Goal: Task Accomplishment & Management: Complete application form

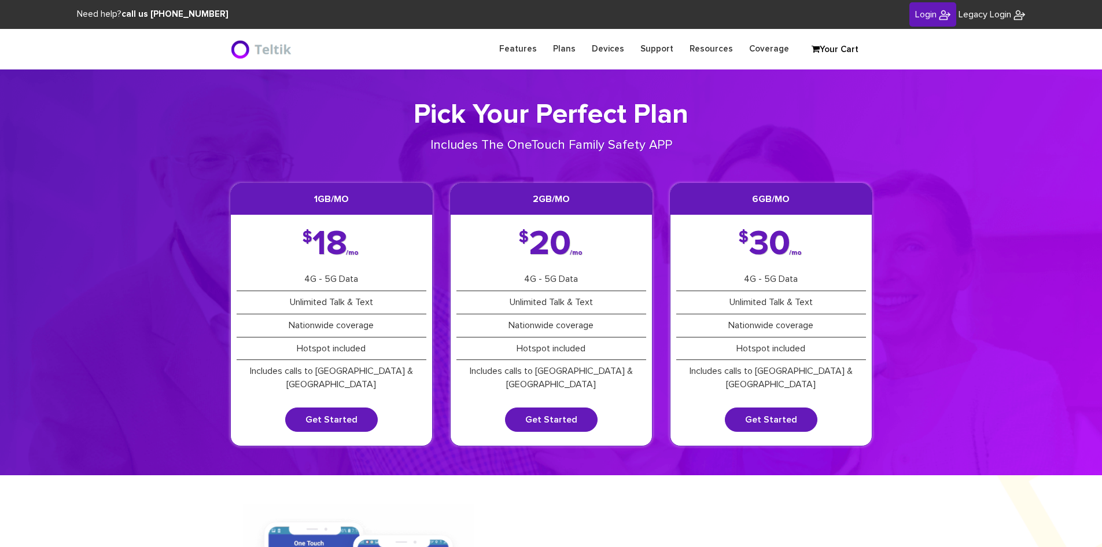
type input "esamuel@safetelecom.net"
click at [915, 14] on span "Login" at bounding box center [925, 14] width 21 height 9
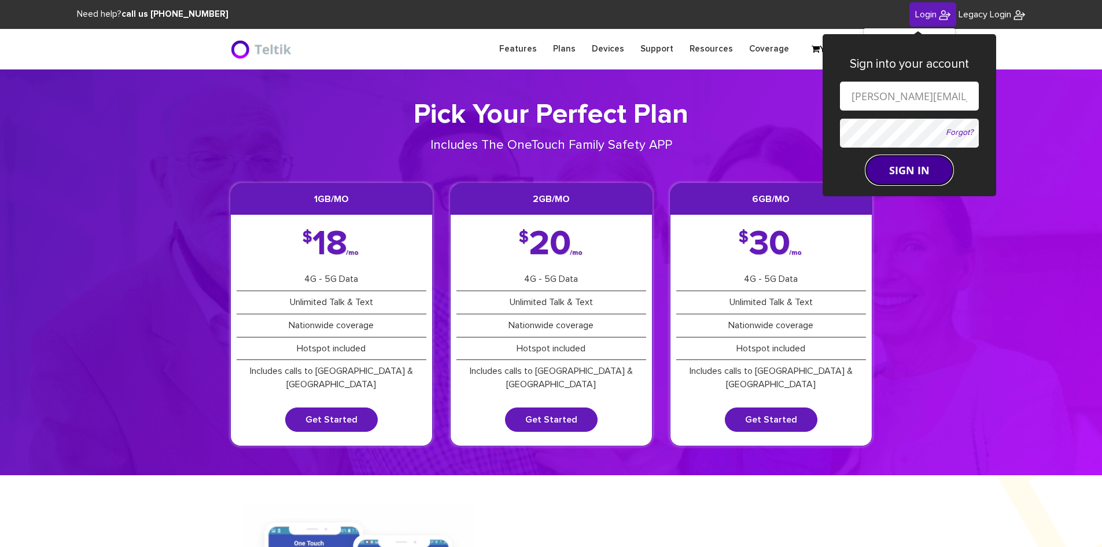
click at [884, 160] on button "SIGN IN" at bounding box center [909, 170] width 87 height 29
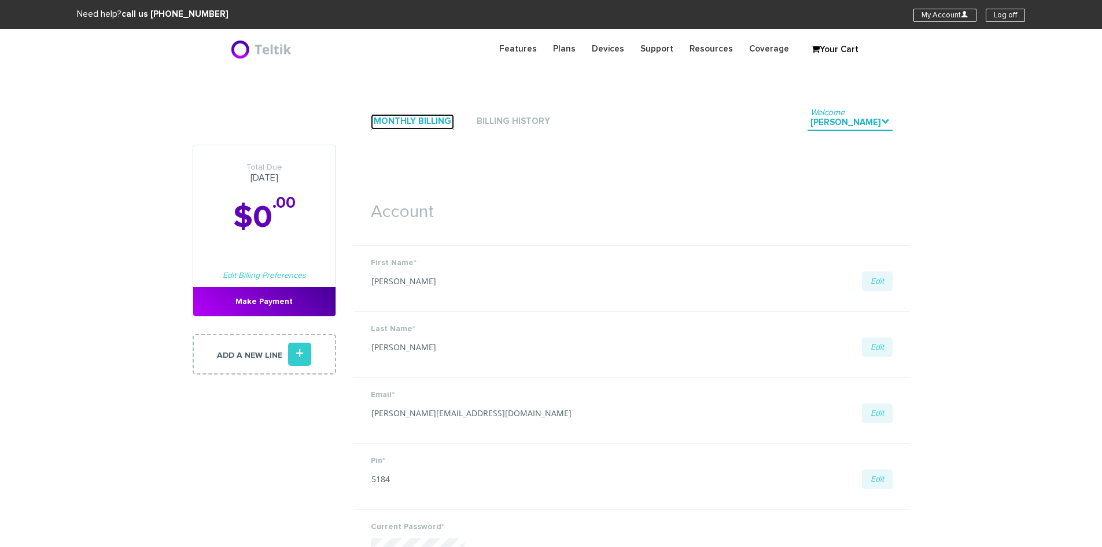
click at [380, 117] on link "Monthly Billing" at bounding box center [412, 122] width 83 height 16
click at [393, 118] on link "Monthly Billing" at bounding box center [412, 122] width 83 height 16
click at [395, 122] on link "Monthly Billing" at bounding box center [412, 122] width 83 height 16
click at [381, 119] on link "Monthly Billing" at bounding box center [412, 122] width 83 height 16
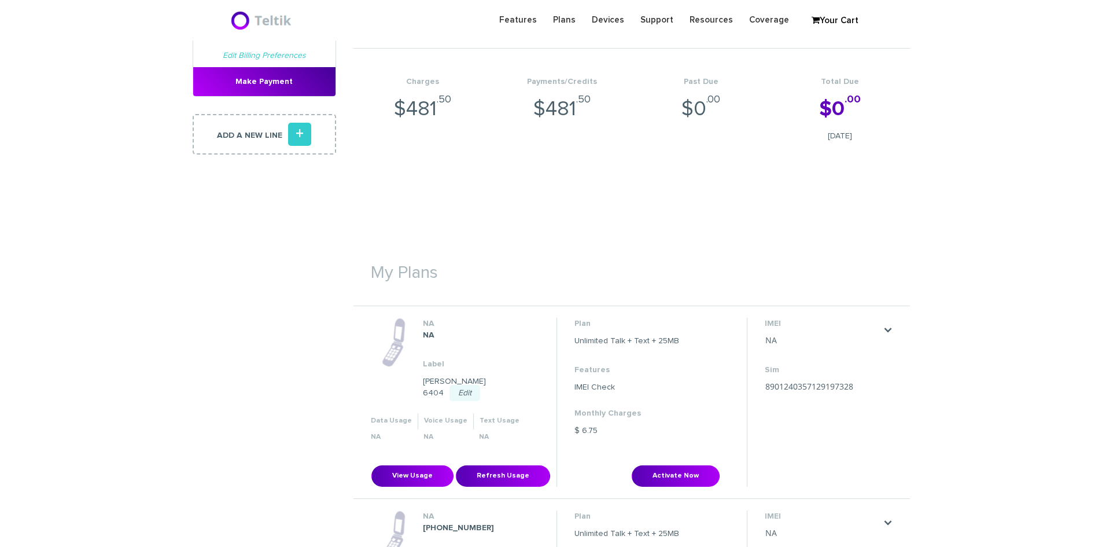
scroll to position [231, 0]
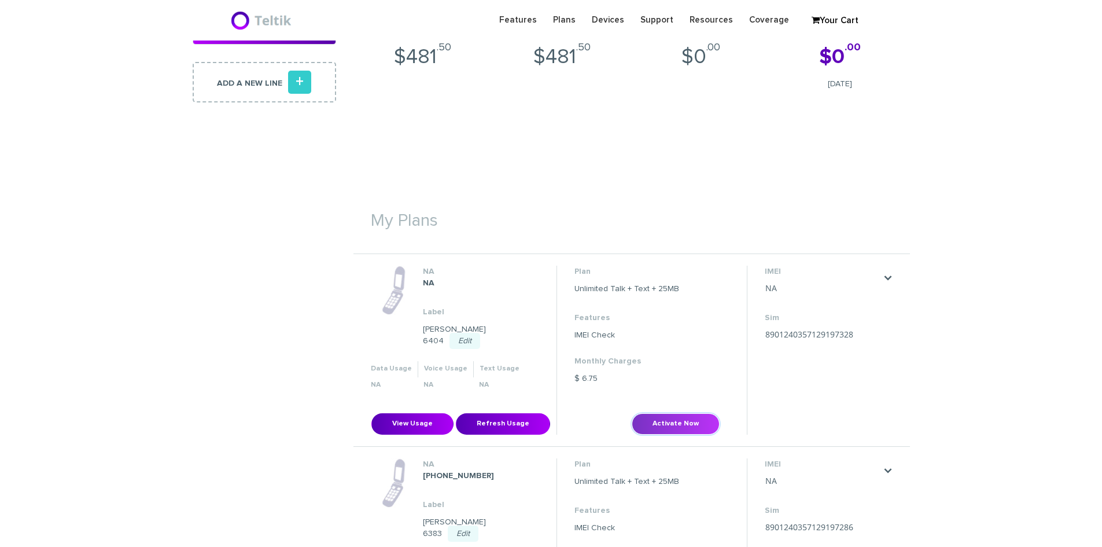
click at [657, 413] on button "Activate Now" at bounding box center [676, 423] width 88 height 21
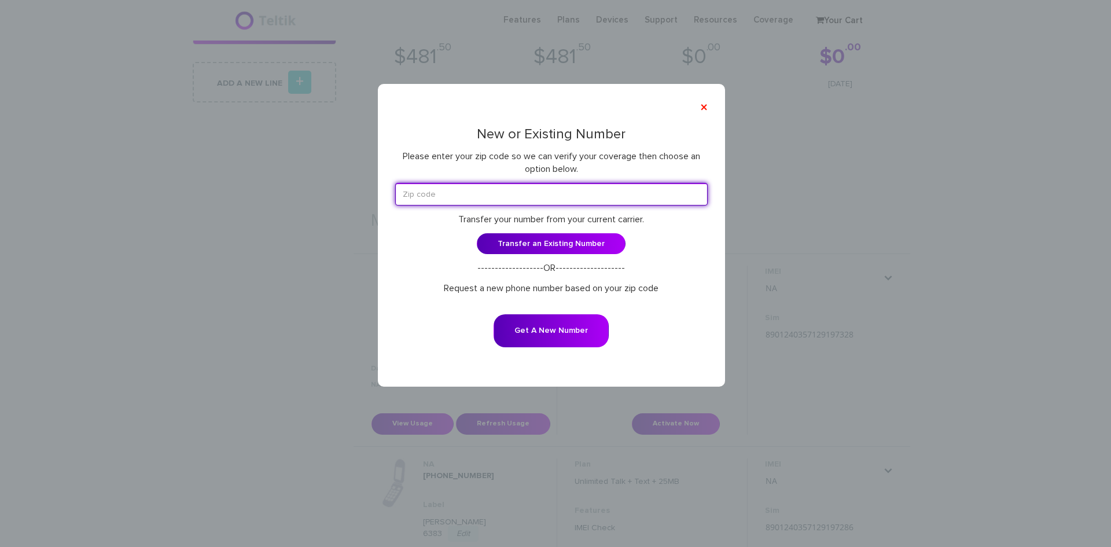
click at [462, 194] on input "text" at bounding box center [551, 194] width 312 height 23
type input "11418"
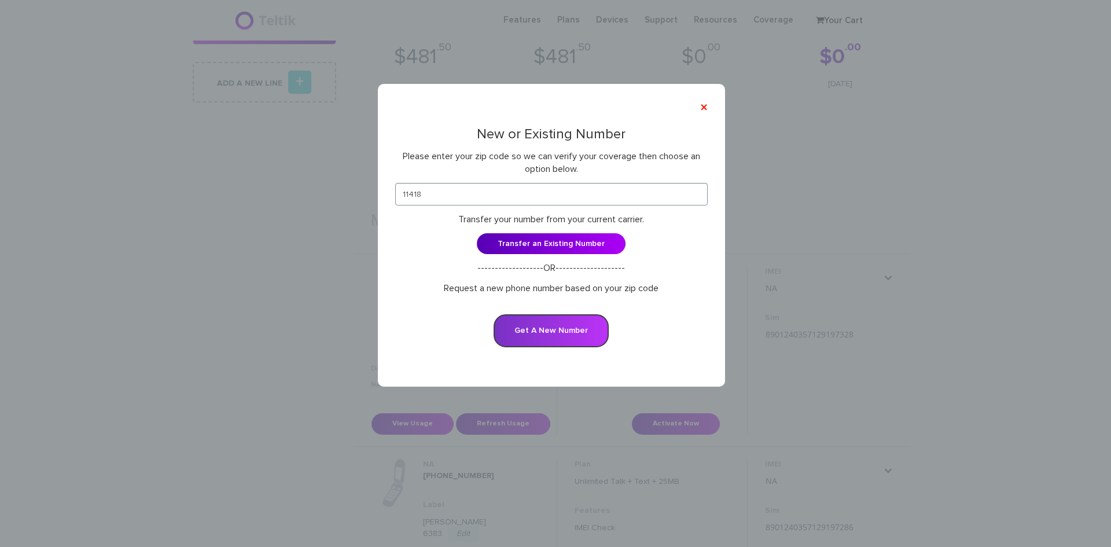
click at [533, 330] on button "Get A New Number" at bounding box center [551, 330] width 115 height 33
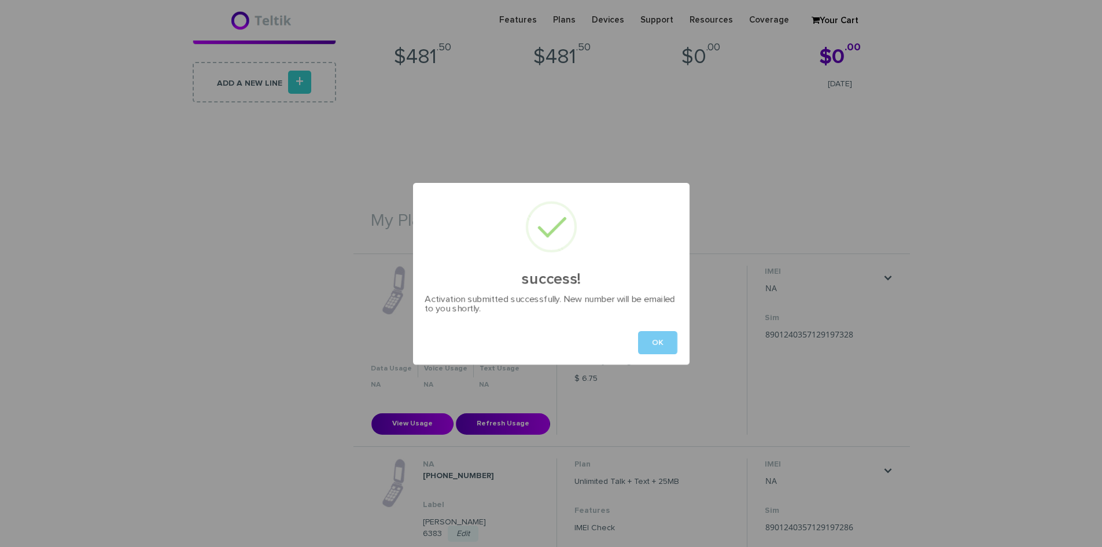
click at [654, 342] on button "OK" at bounding box center [657, 342] width 39 height 23
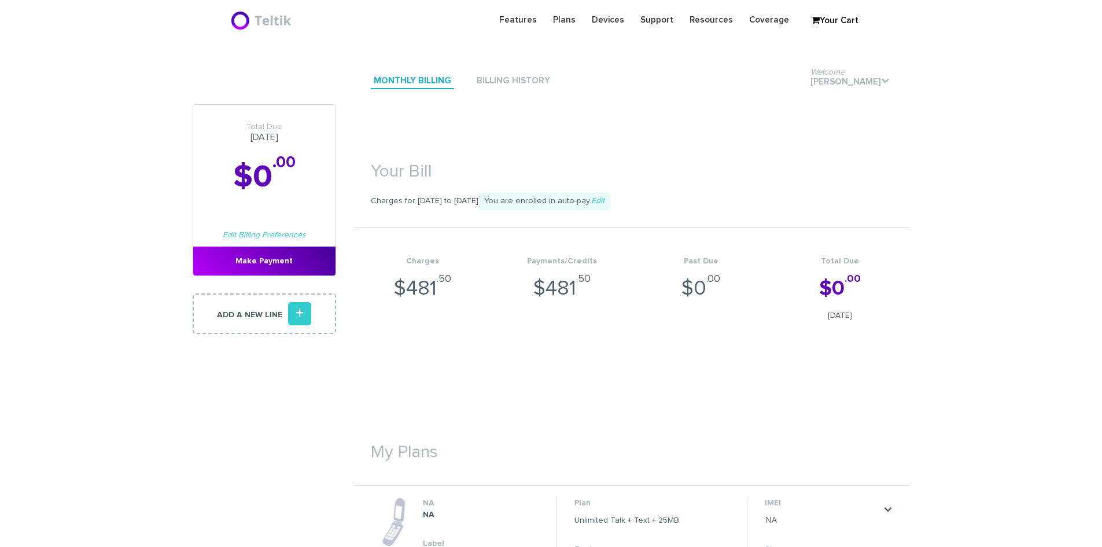
scroll to position [231, 0]
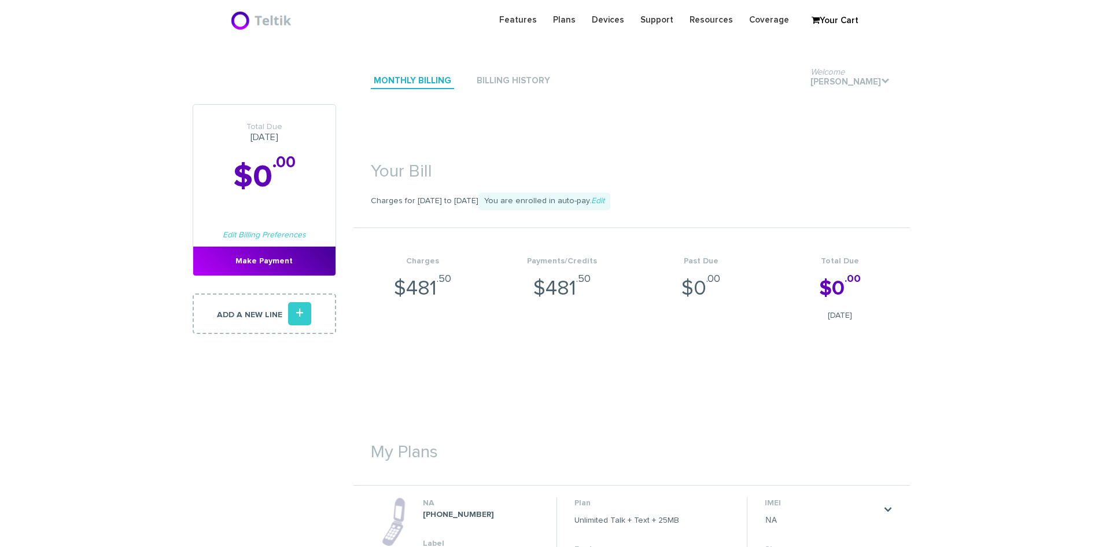
scroll to position [231, 0]
